Goal: Information Seeking & Learning: Learn about a topic

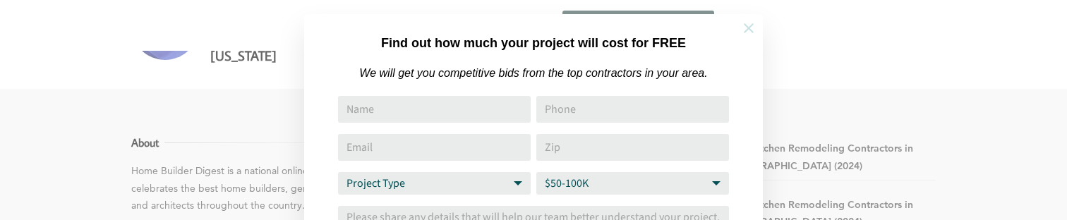
click at [751, 29] on icon at bounding box center [749, 28] width 16 height 16
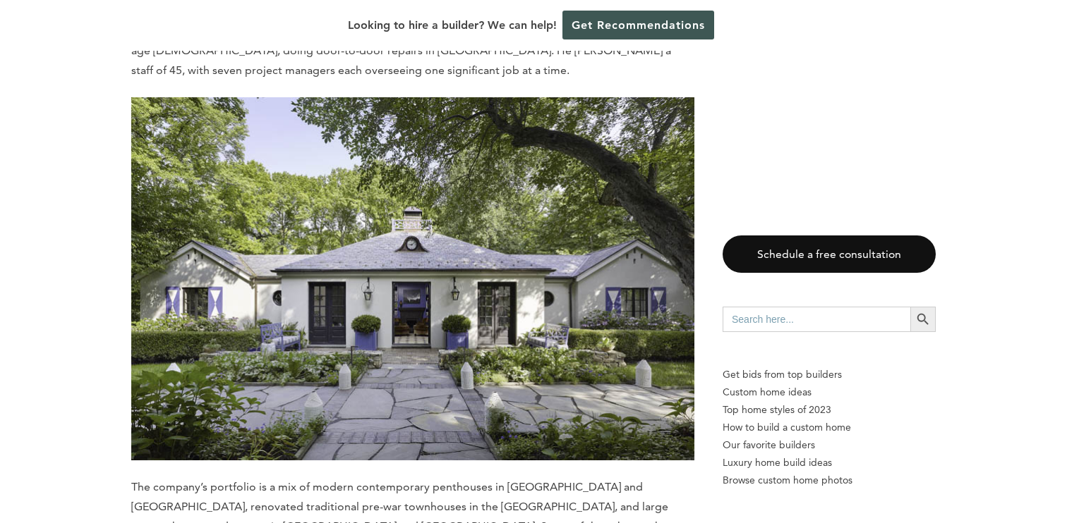
scroll to position [2882, 0]
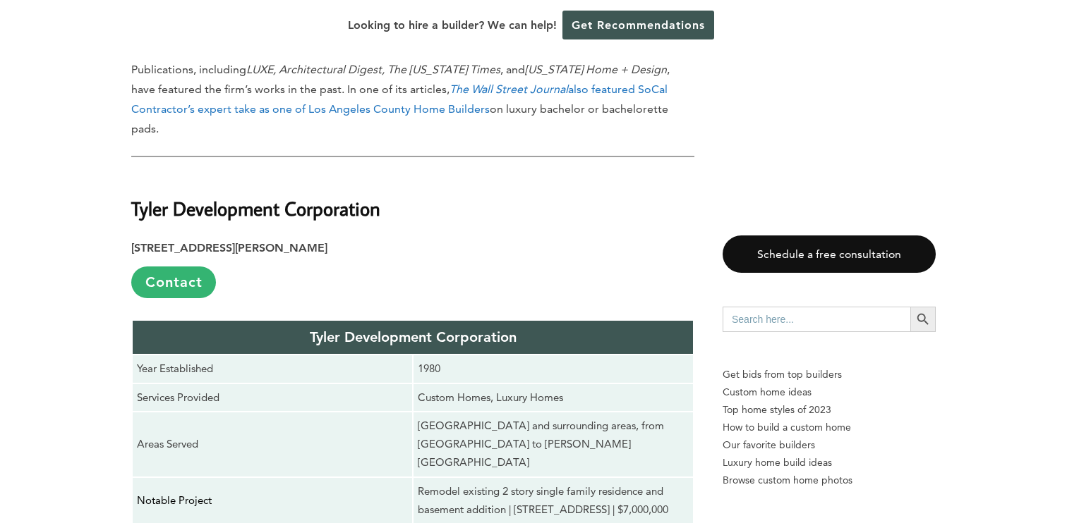
scroll to position [5825, 0]
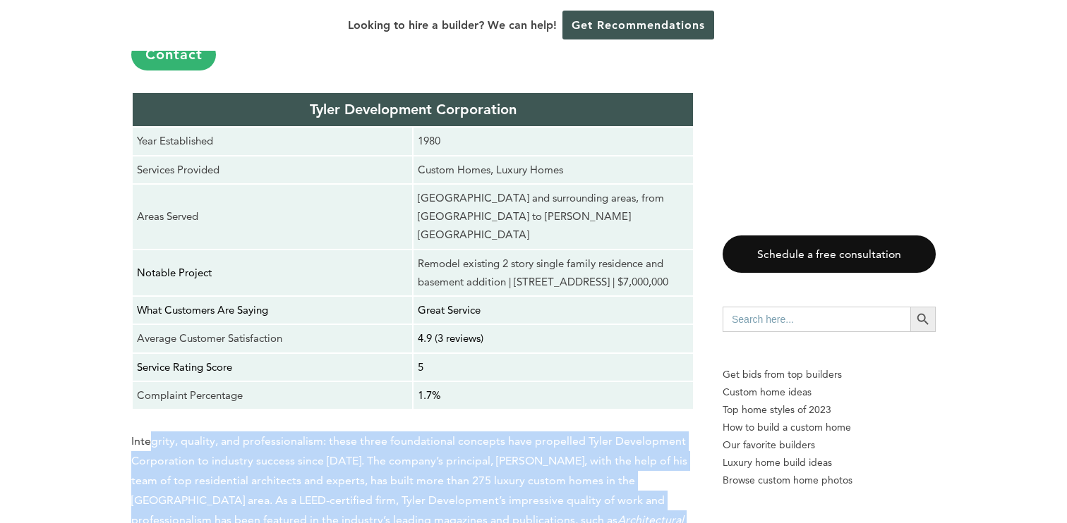
drag, startPoint x: 151, startPoint y: 79, endPoint x: 370, endPoint y: 289, distance: 303.4
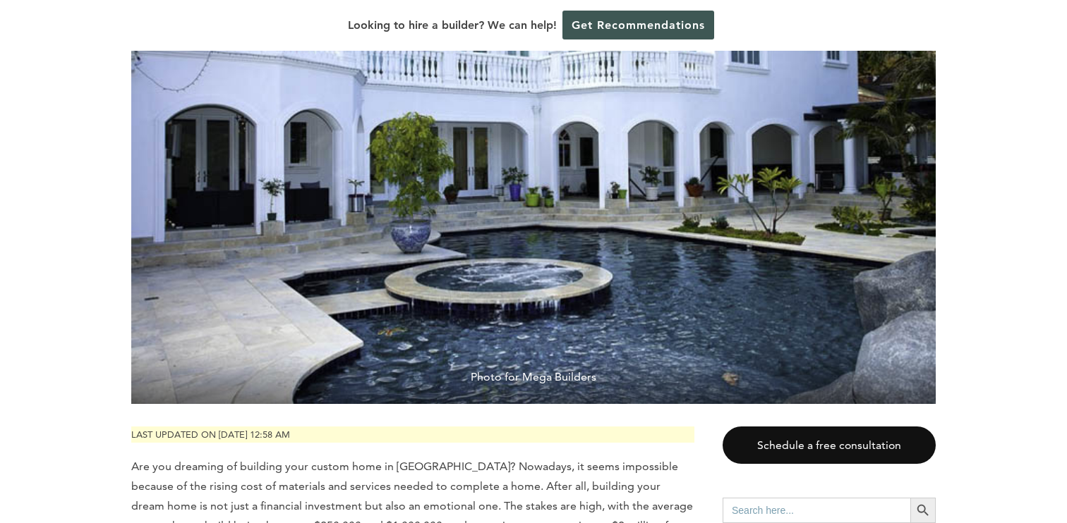
scroll to position [354, 0]
